Goal: Transaction & Acquisition: Purchase product/service

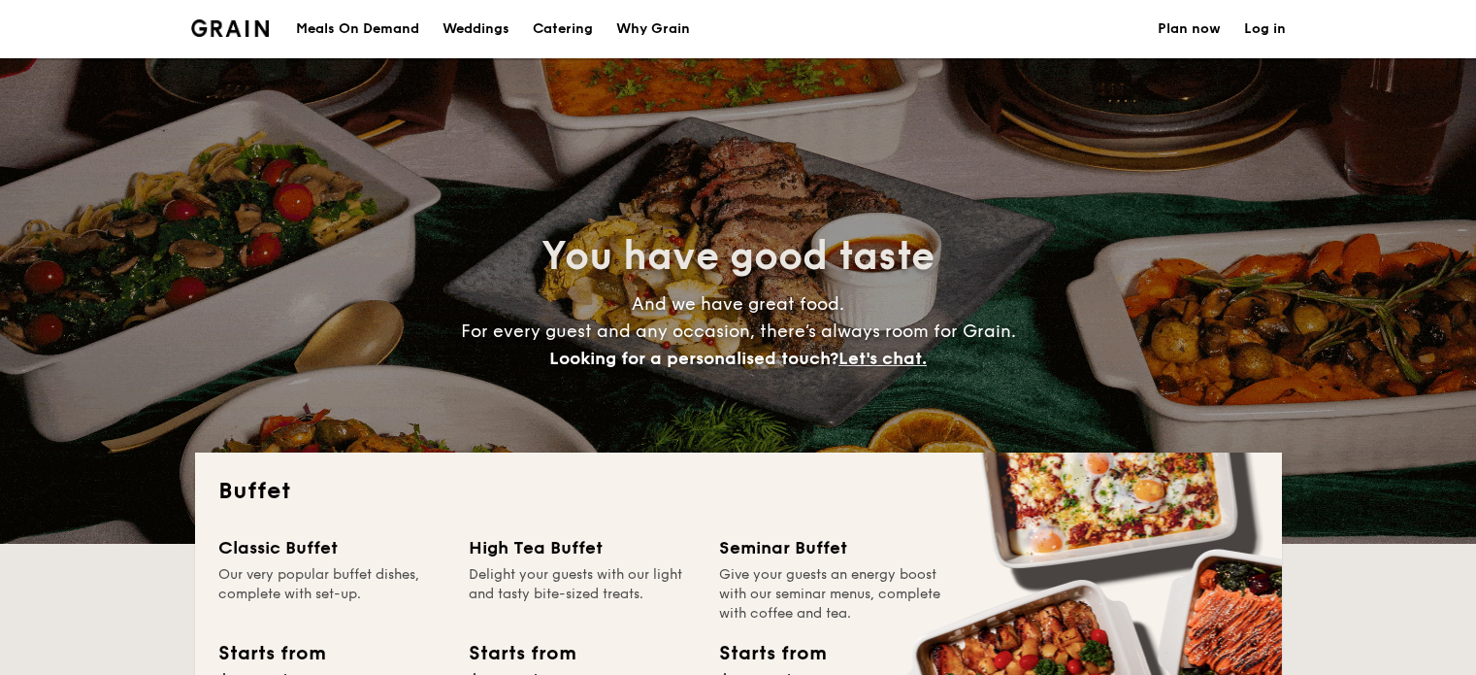
select select
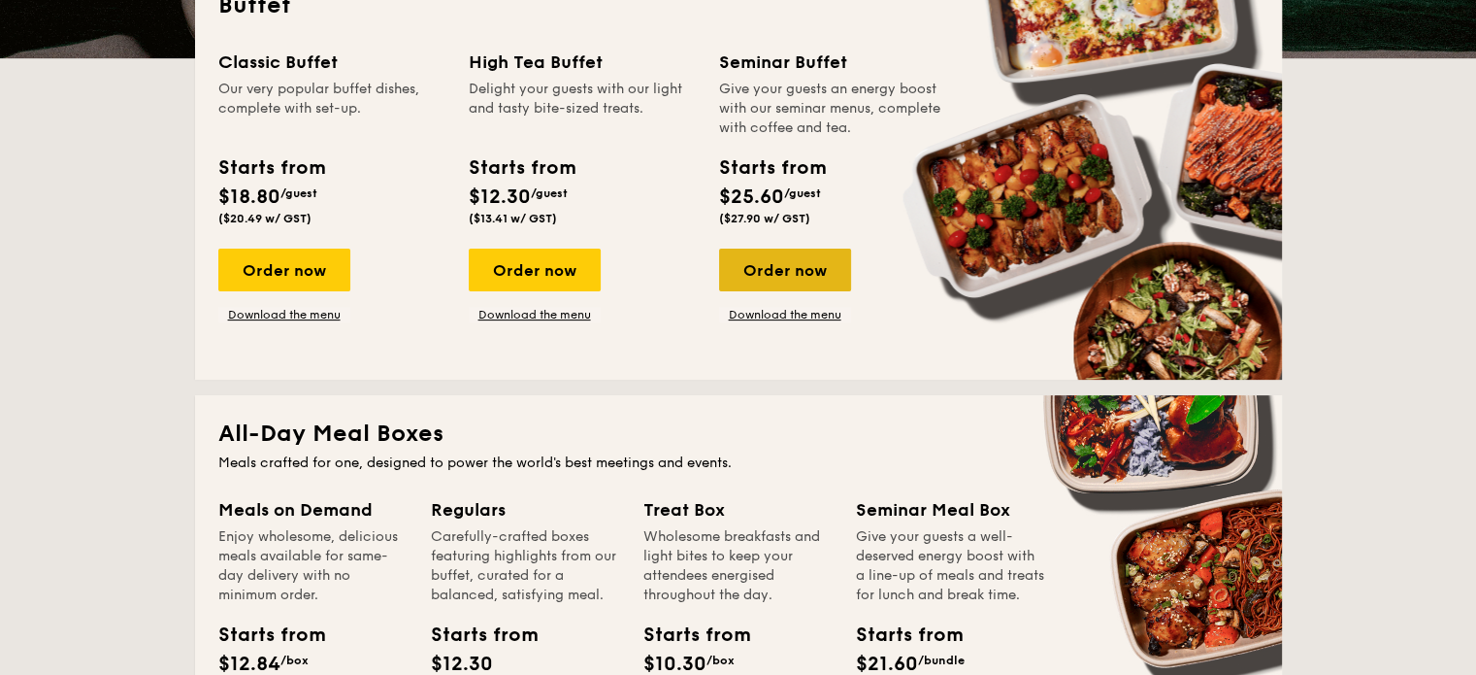
click at [790, 273] on div "Order now" at bounding box center [785, 269] width 132 height 43
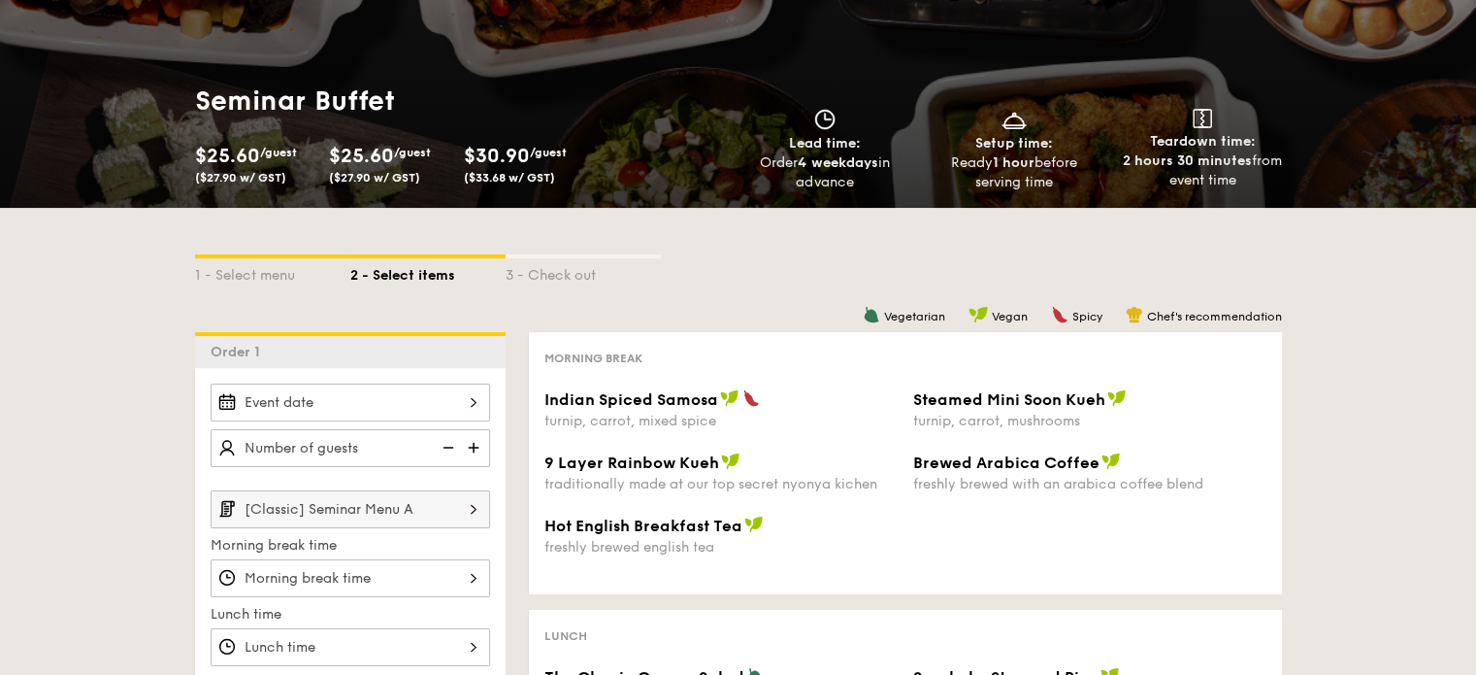
scroll to position [291, 0]
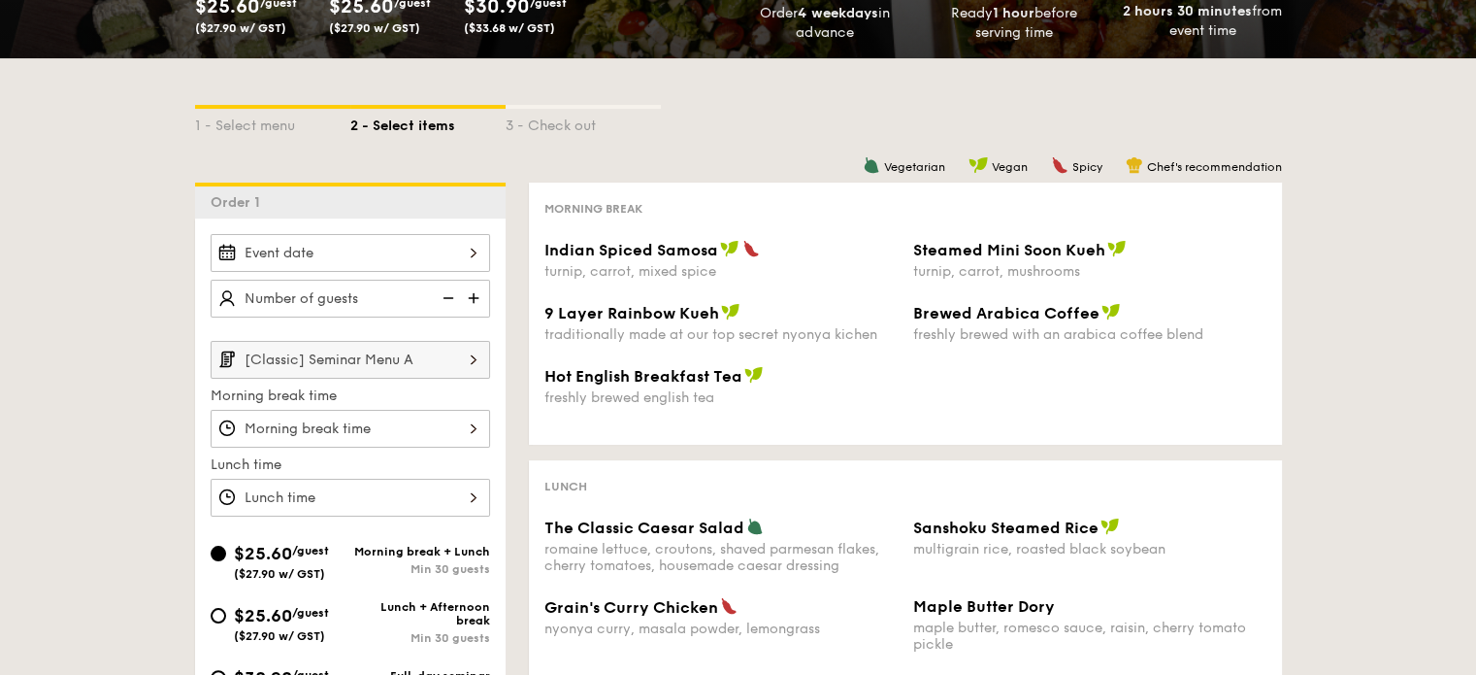
click at [470, 300] on img at bounding box center [475, 298] width 29 height 37
click at [482, 302] on img at bounding box center [475, 298] width 29 height 37
click at [479, 300] on img at bounding box center [475, 298] width 29 height 37
click at [480, 300] on img at bounding box center [475, 298] width 29 height 37
click at [481, 300] on img at bounding box center [475, 298] width 29 height 37
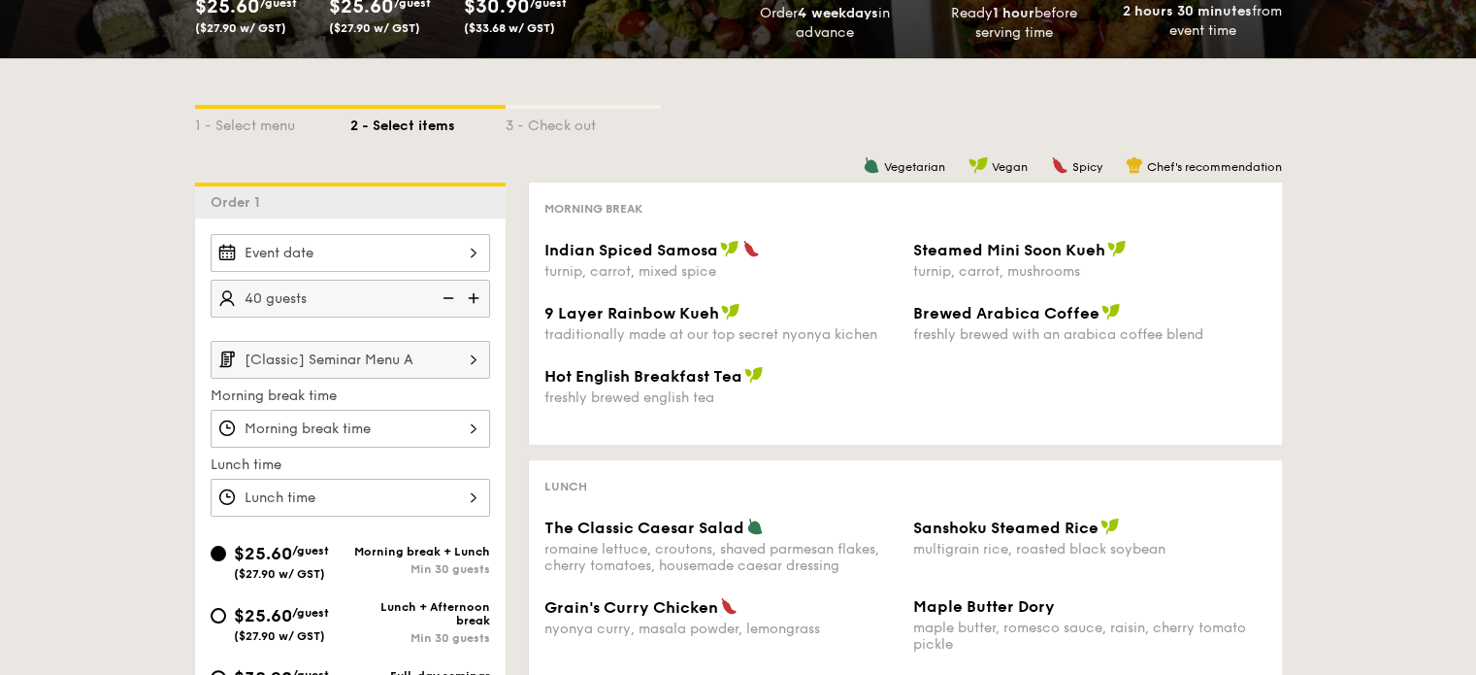
click at [482, 301] on img at bounding box center [475, 298] width 29 height 37
type input "50 guests"
click at [447, 364] on input "[Classic] Seminar Menu A" at bounding box center [351, 360] width 280 height 38
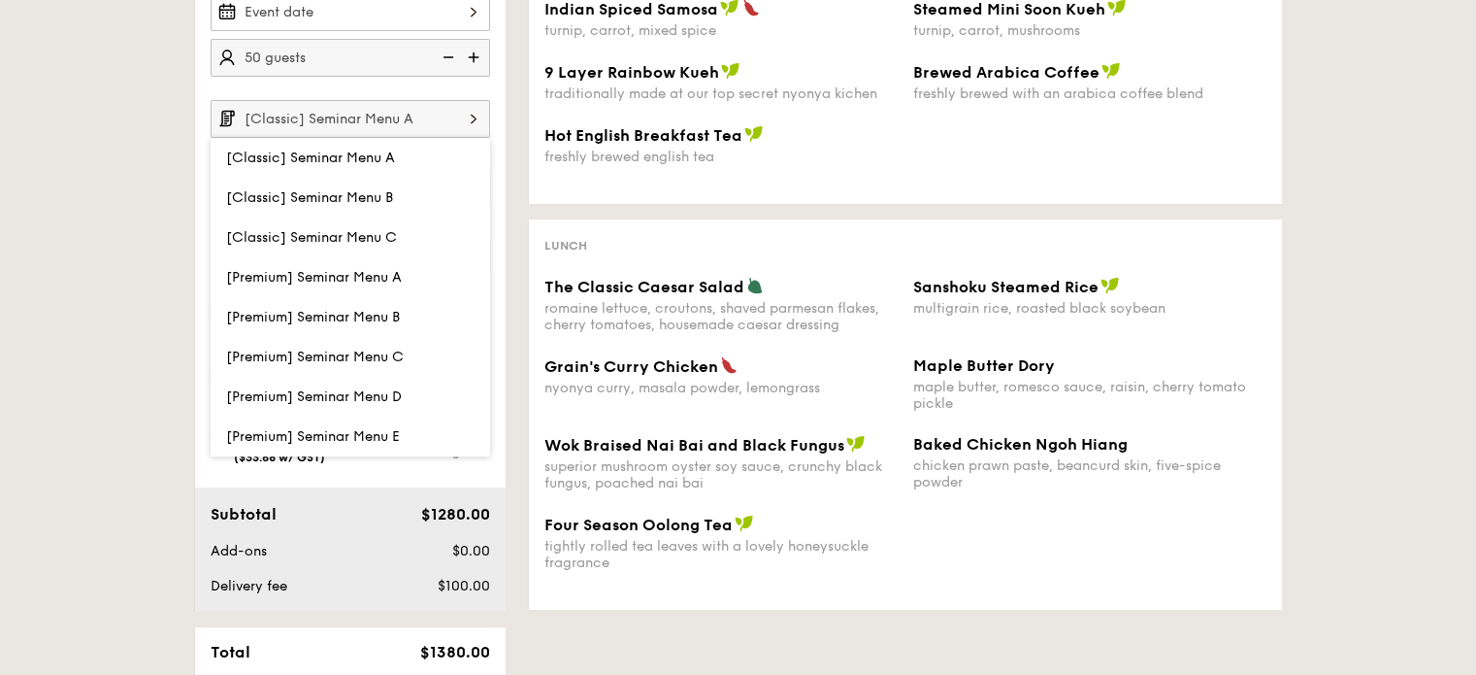
scroll to position [582, 0]
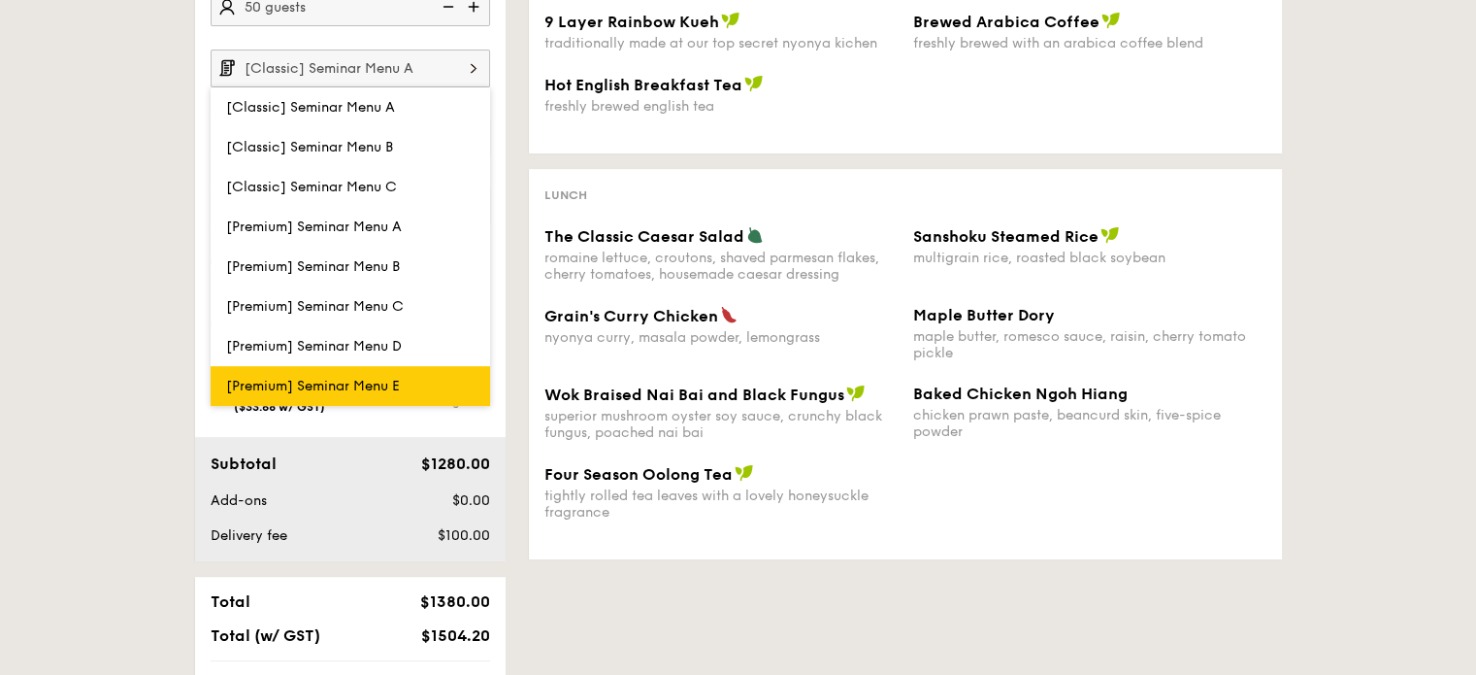
click at [388, 380] on span "[Premium] Seminar Menu E" at bounding box center [313, 386] width 174 height 17
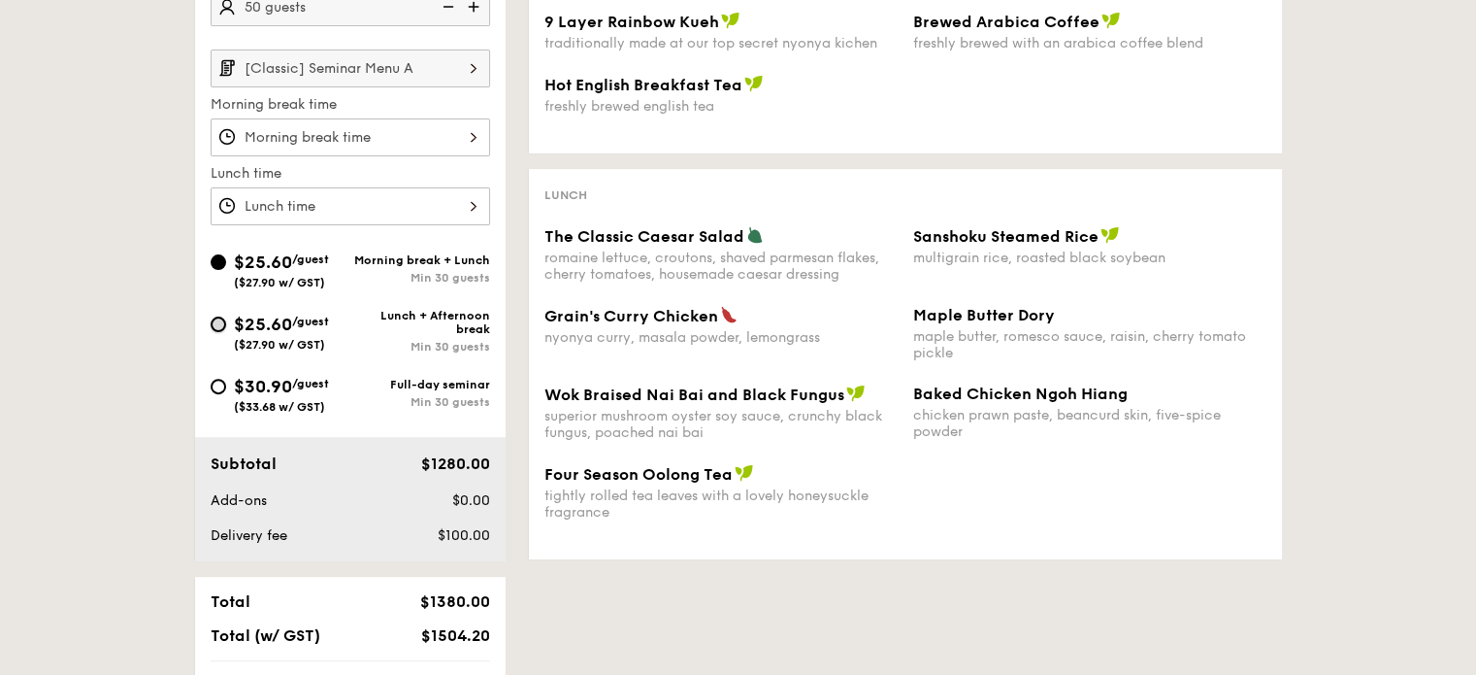
click at [219, 317] on input "$25.60 /guest ($27.90 w/ GST) Lunch + Afternoon break Min 30 guests" at bounding box center [219, 324] width 16 height 16
radio input "true"
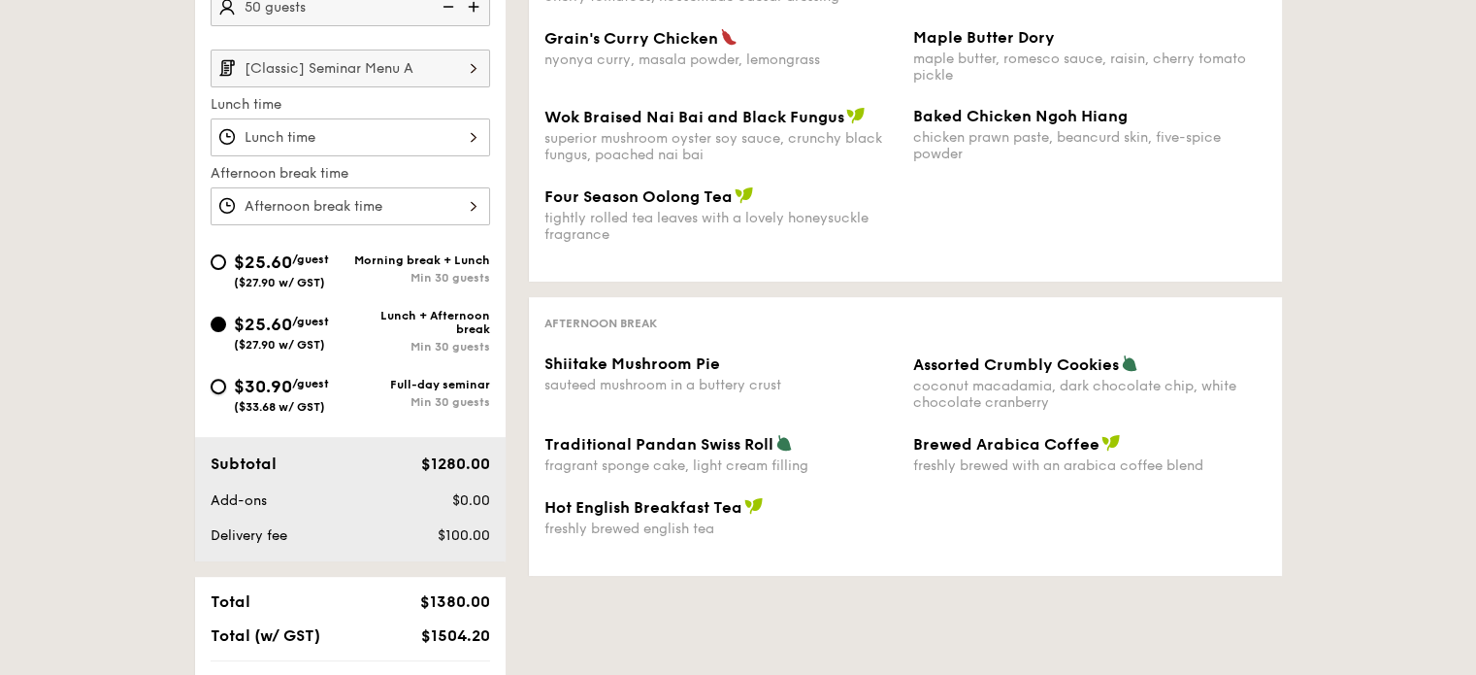
click at [223, 380] on input "$30.90 /guest ($33.68 w/ GST) Full-day seminar Min 30 guests" at bounding box center [219, 387] width 16 height 16
radio input "true"
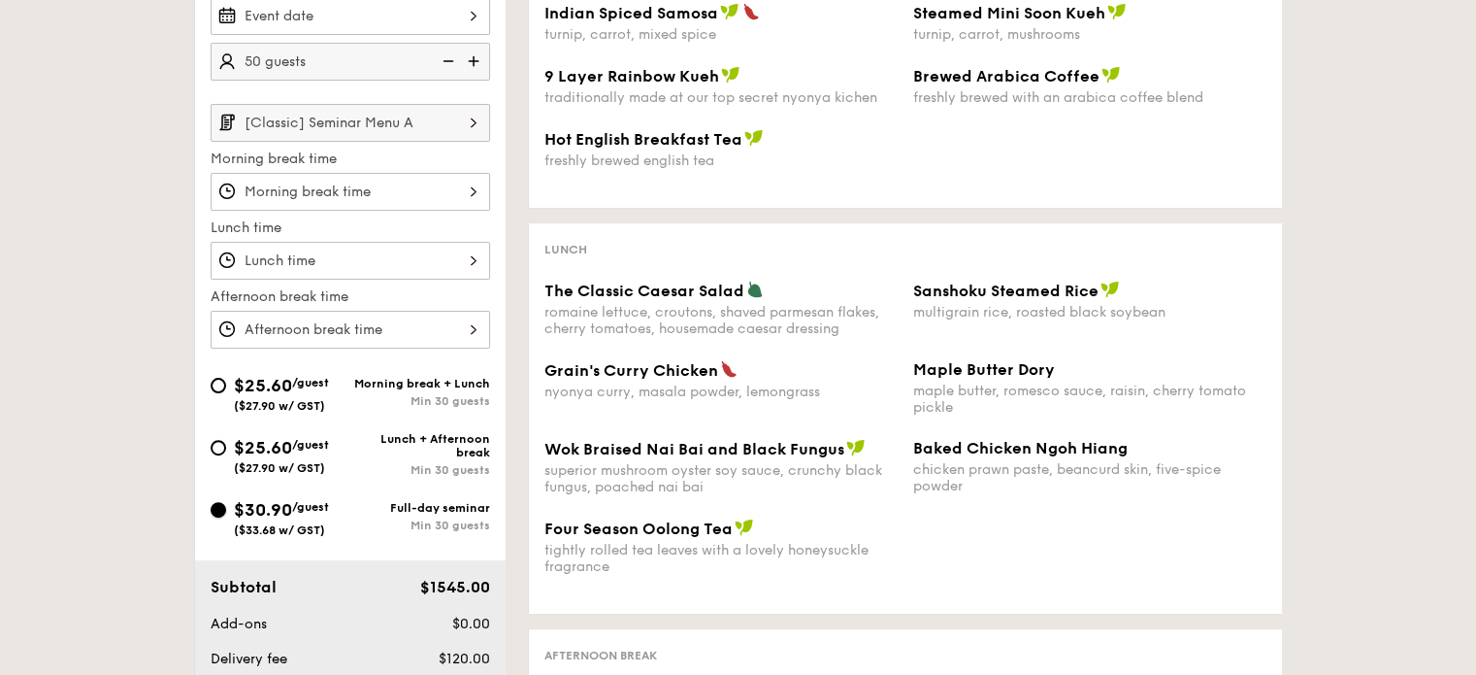
scroll to position [485, 0]
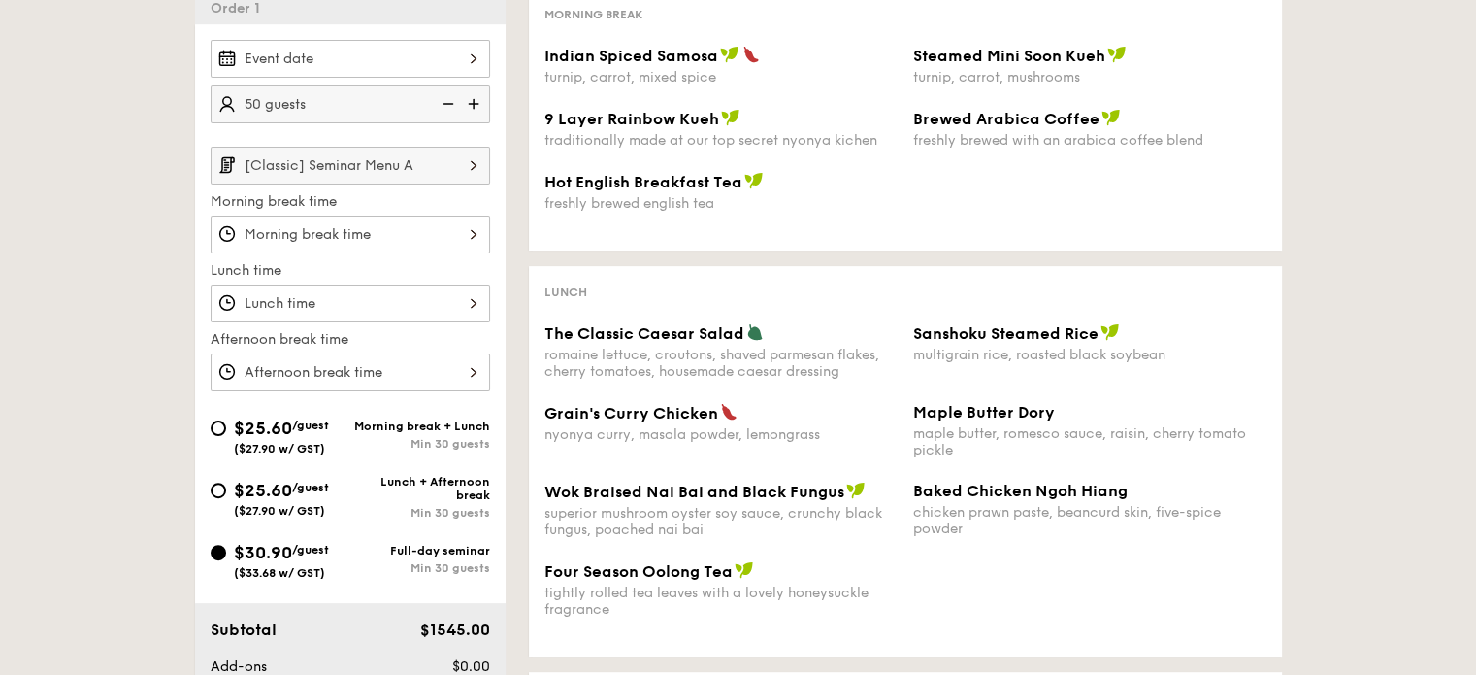
click at [308, 156] on input "[Classic] Seminar Menu A" at bounding box center [351, 166] width 280 height 38
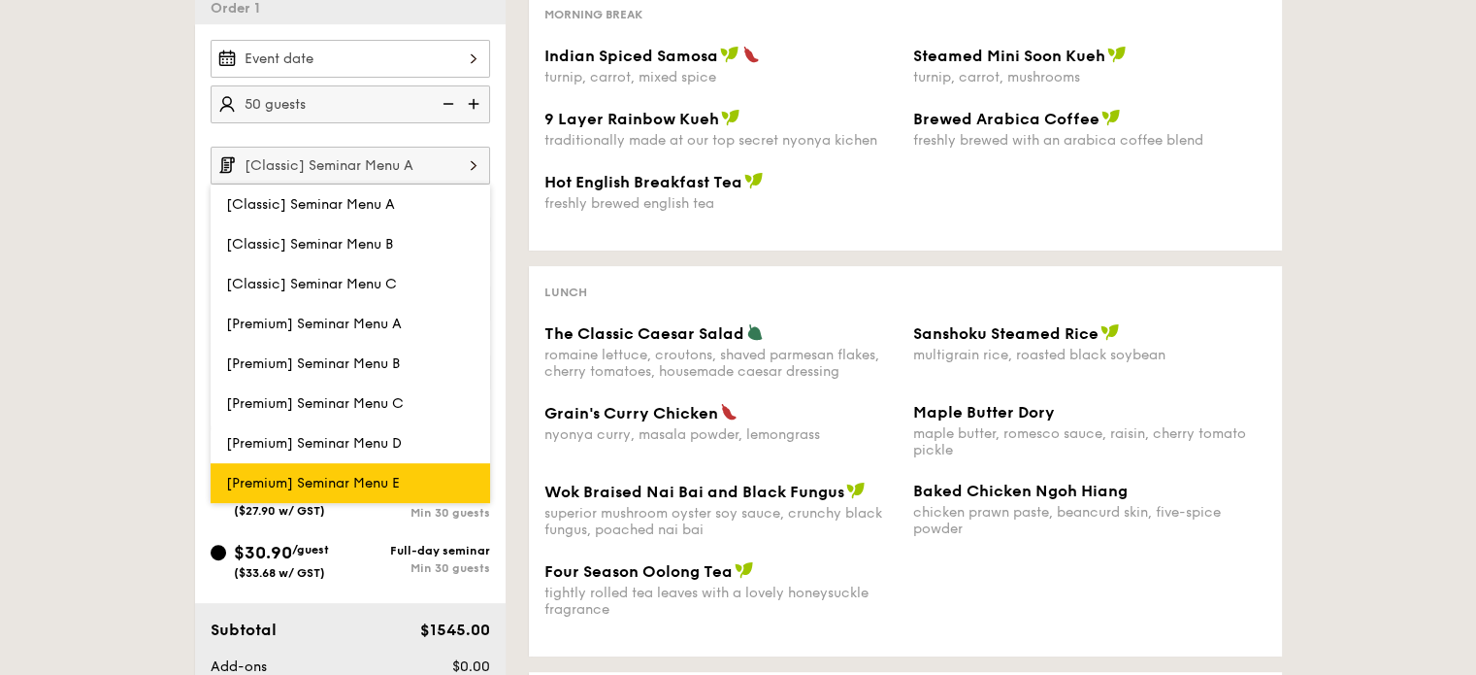
click at [299, 475] on span "[Premium] Seminar Menu E" at bounding box center [313, 483] width 174 height 17
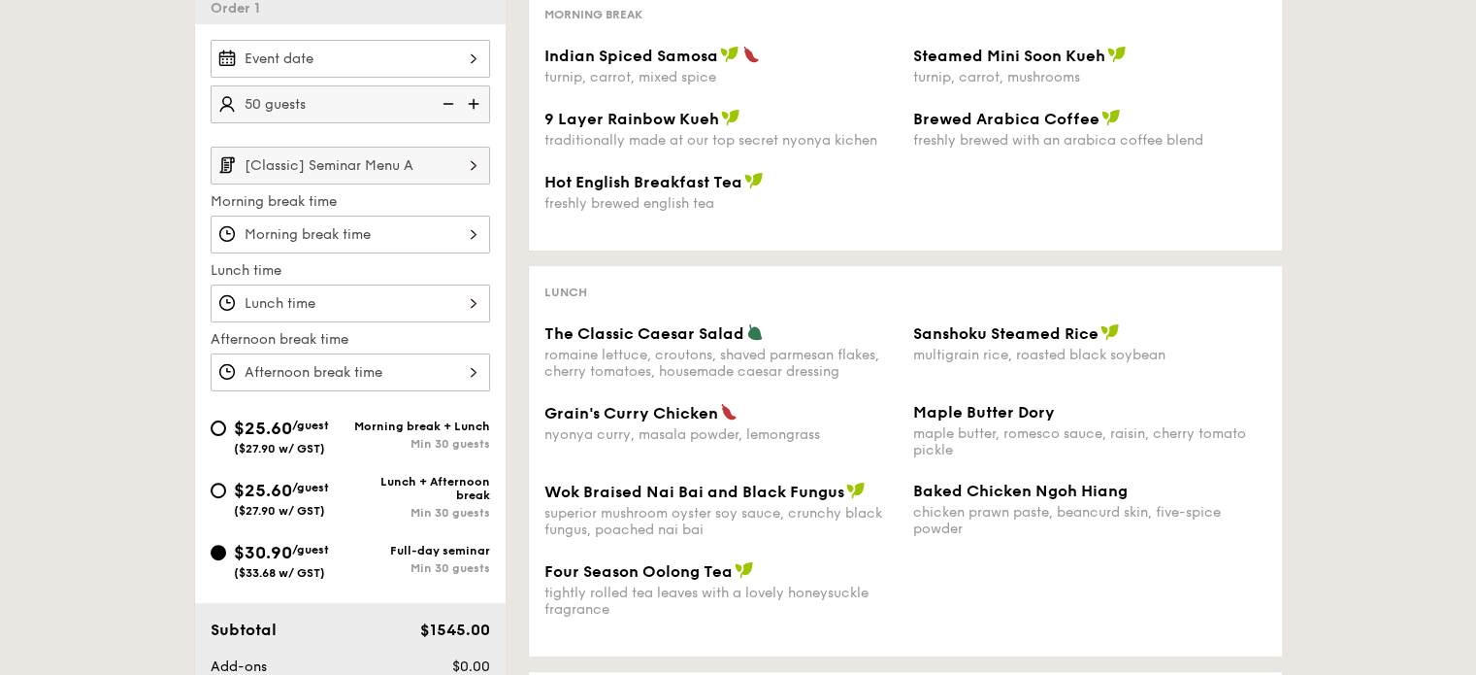
click at [547, 441] on div "nyonya curry, masala powder, lemongrass" at bounding box center [721, 434] width 353 height 17
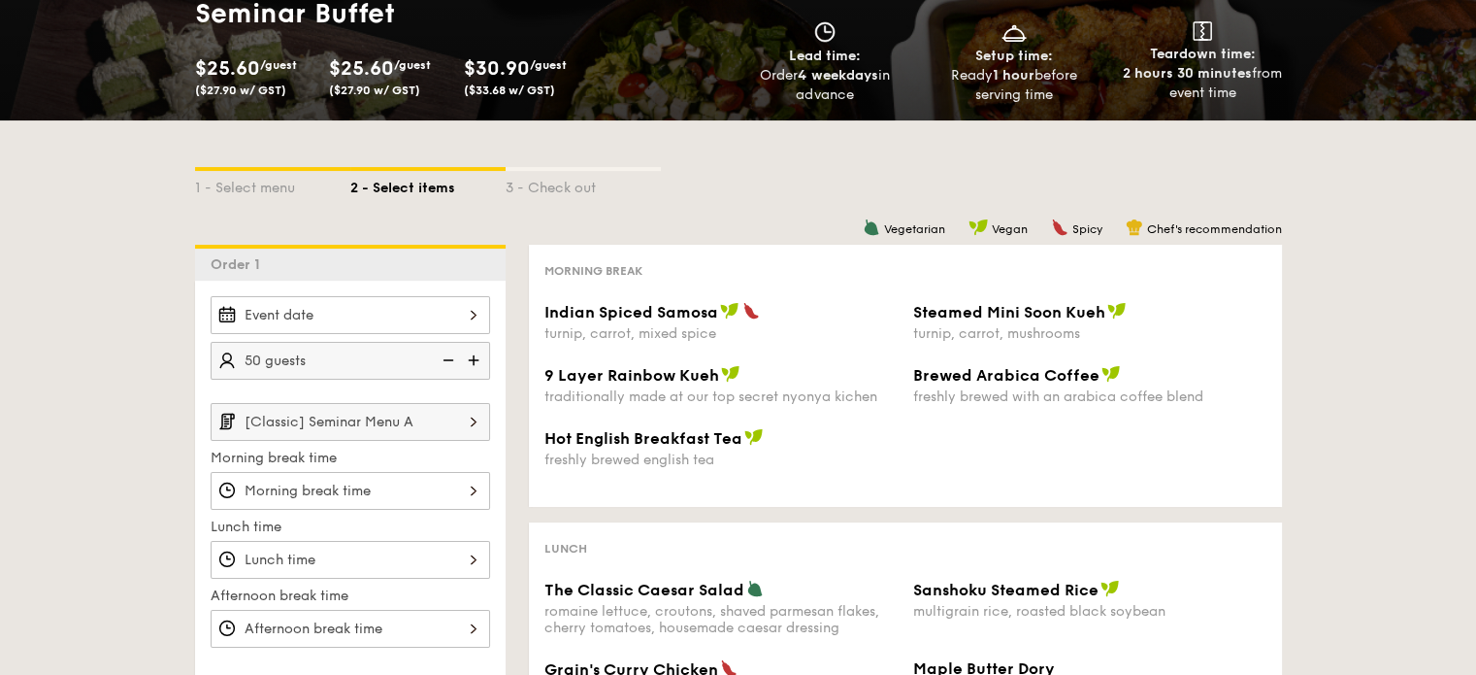
scroll to position [194, 0]
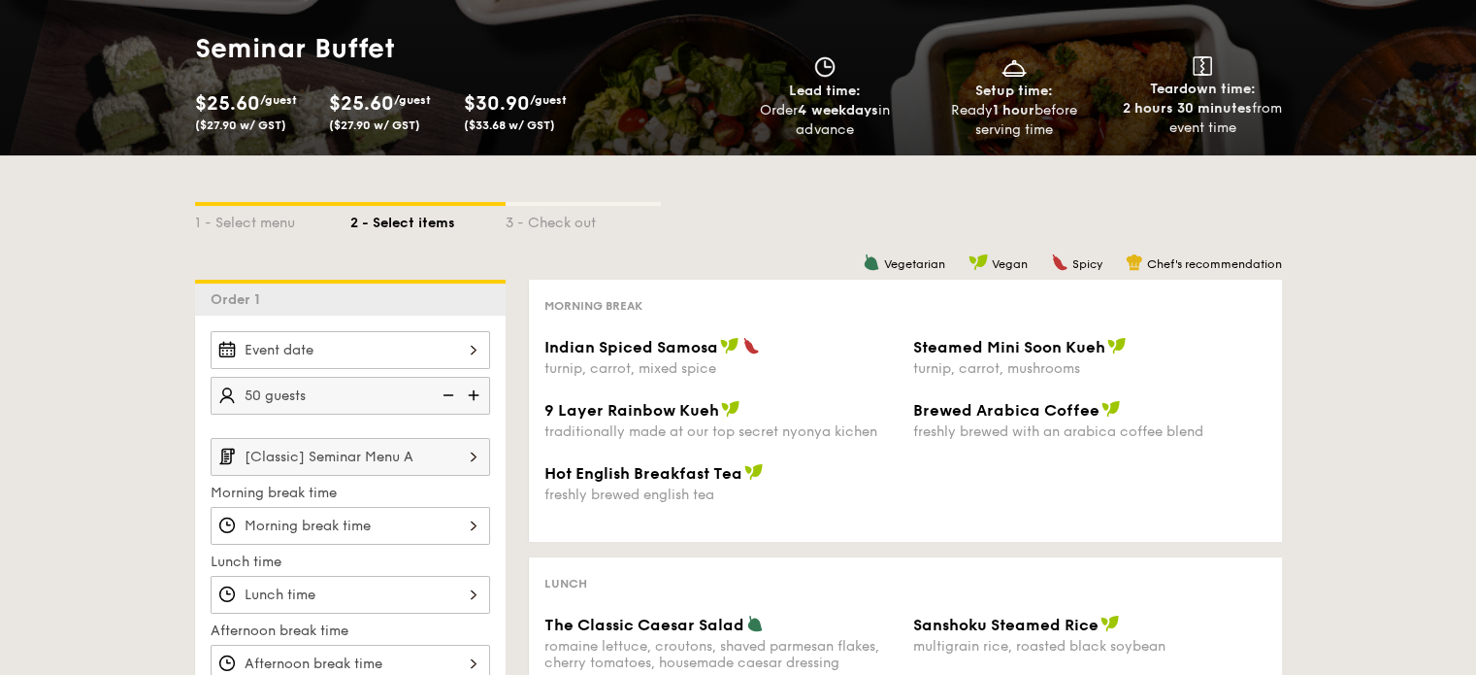
select select
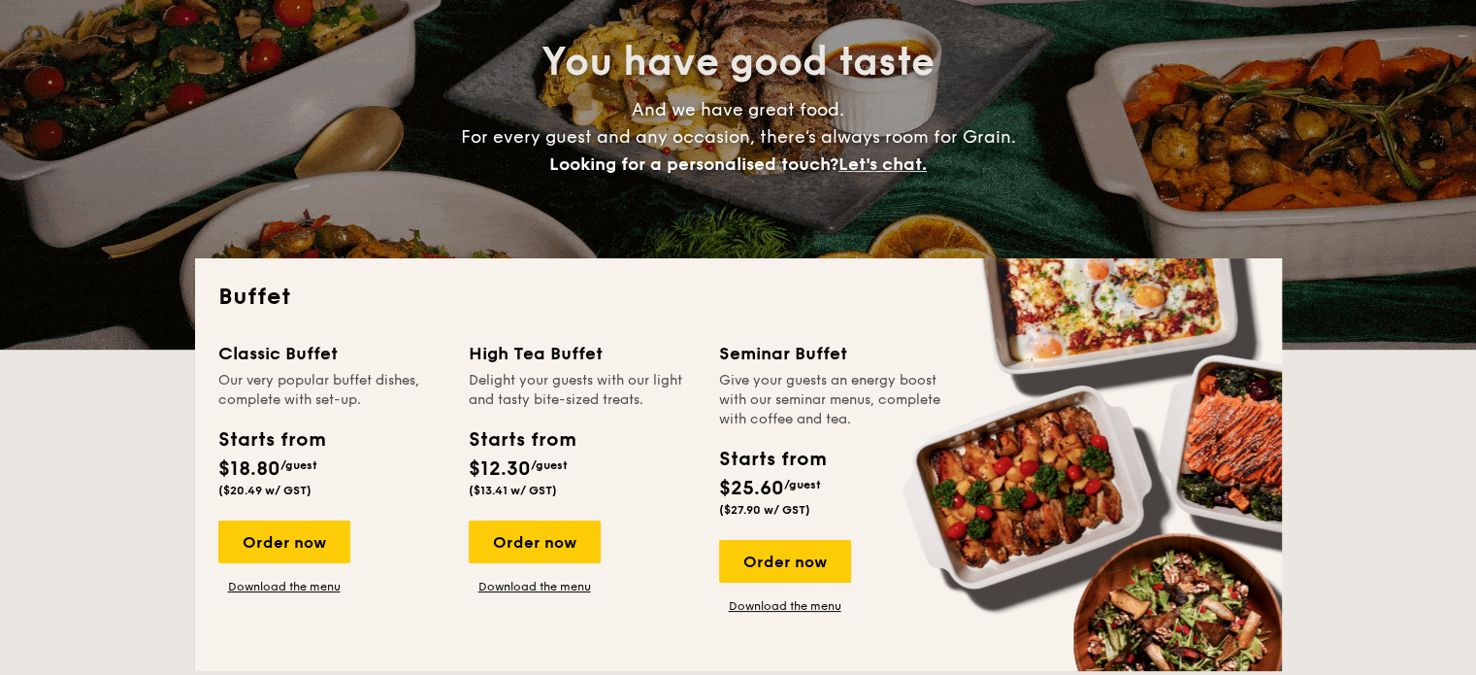
scroll to position [485, 0]
